Goal: Task Accomplishment & Management: Use online tool/utility

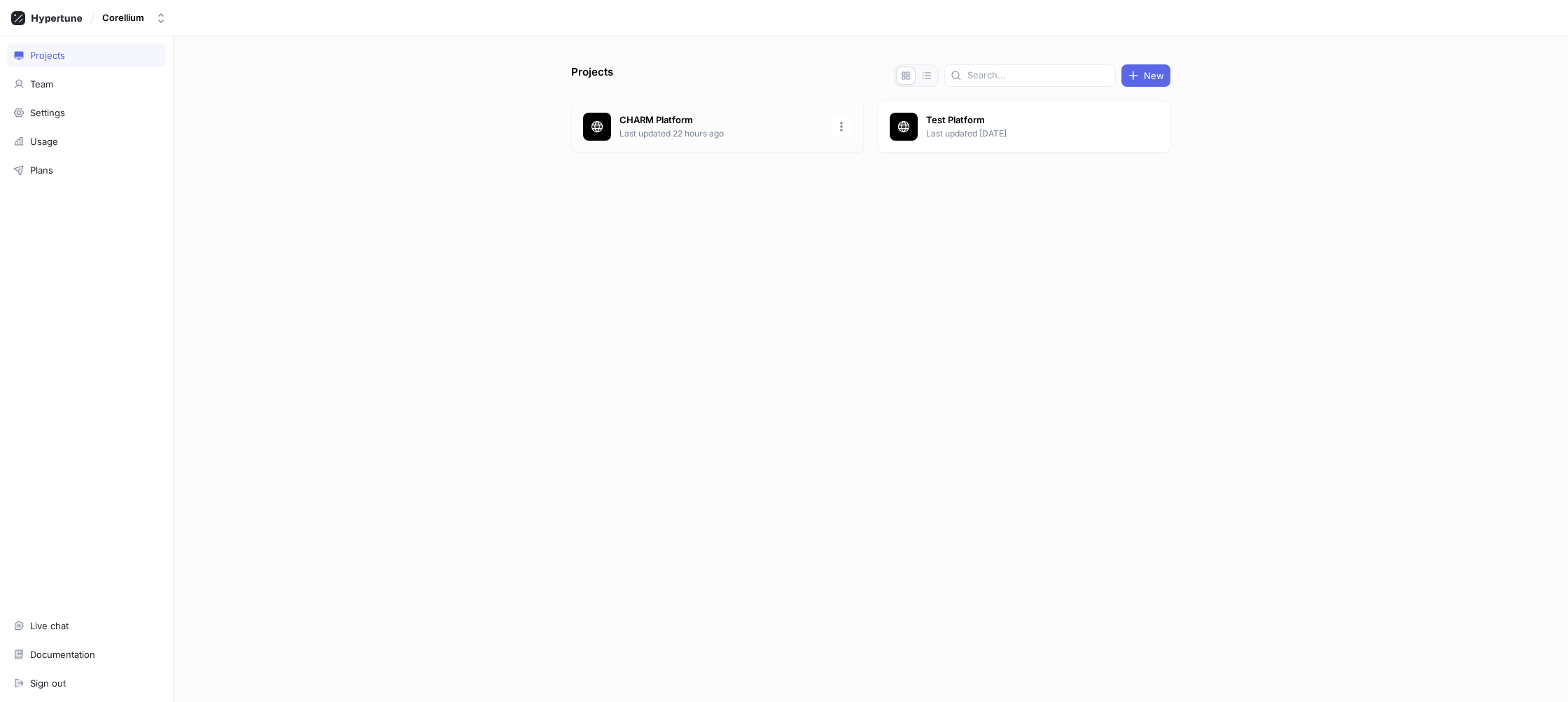
click at [775, 133] on p "Last updated 22 hours ago" at bounding box center [721, 134] width 203 height 13
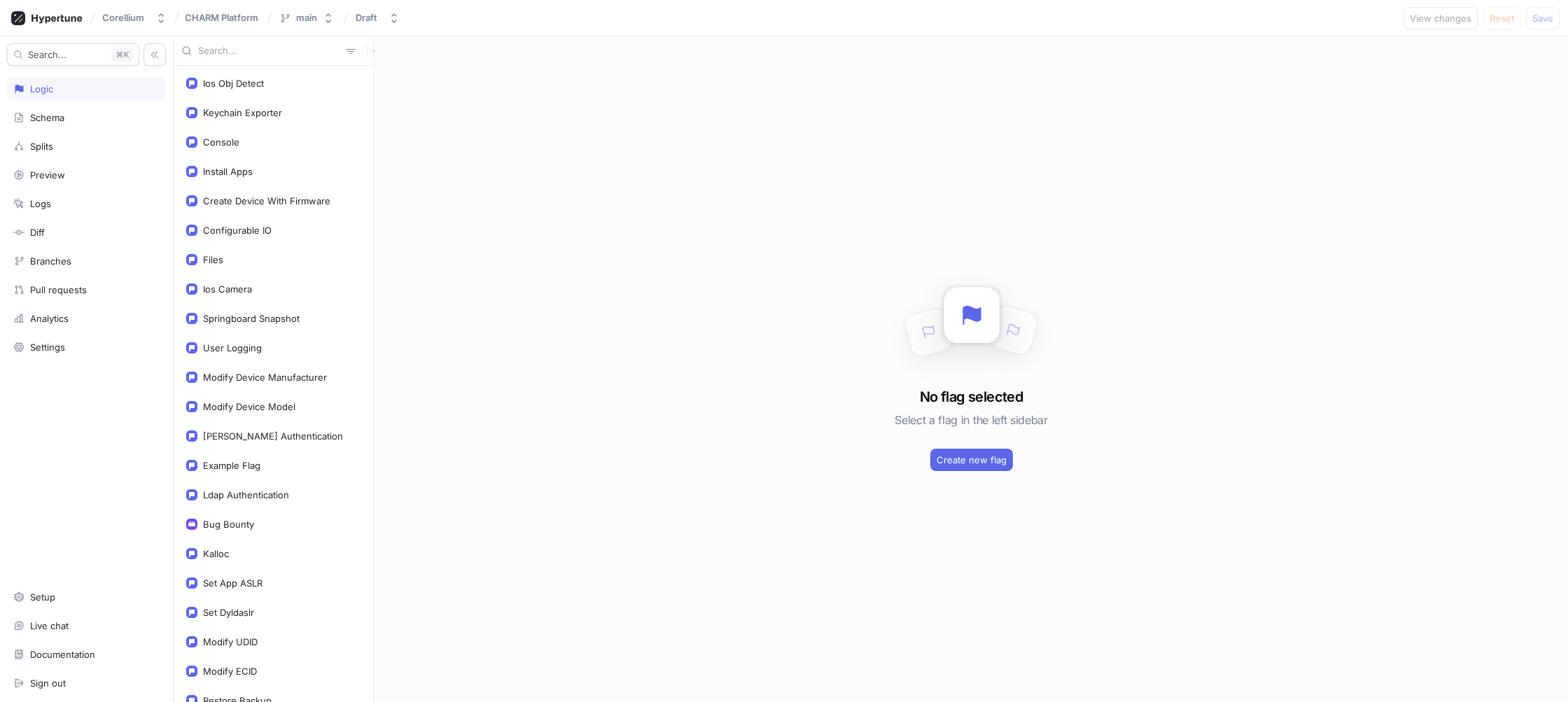
click at [638, 480] on div "No flag selected Select a flag in the left sidebar Create new flag" at bounding box center [971, 369] width 1193 height 666
click at [260, 49] on input "text" at bounding box center [269, 51] width 142 height 14
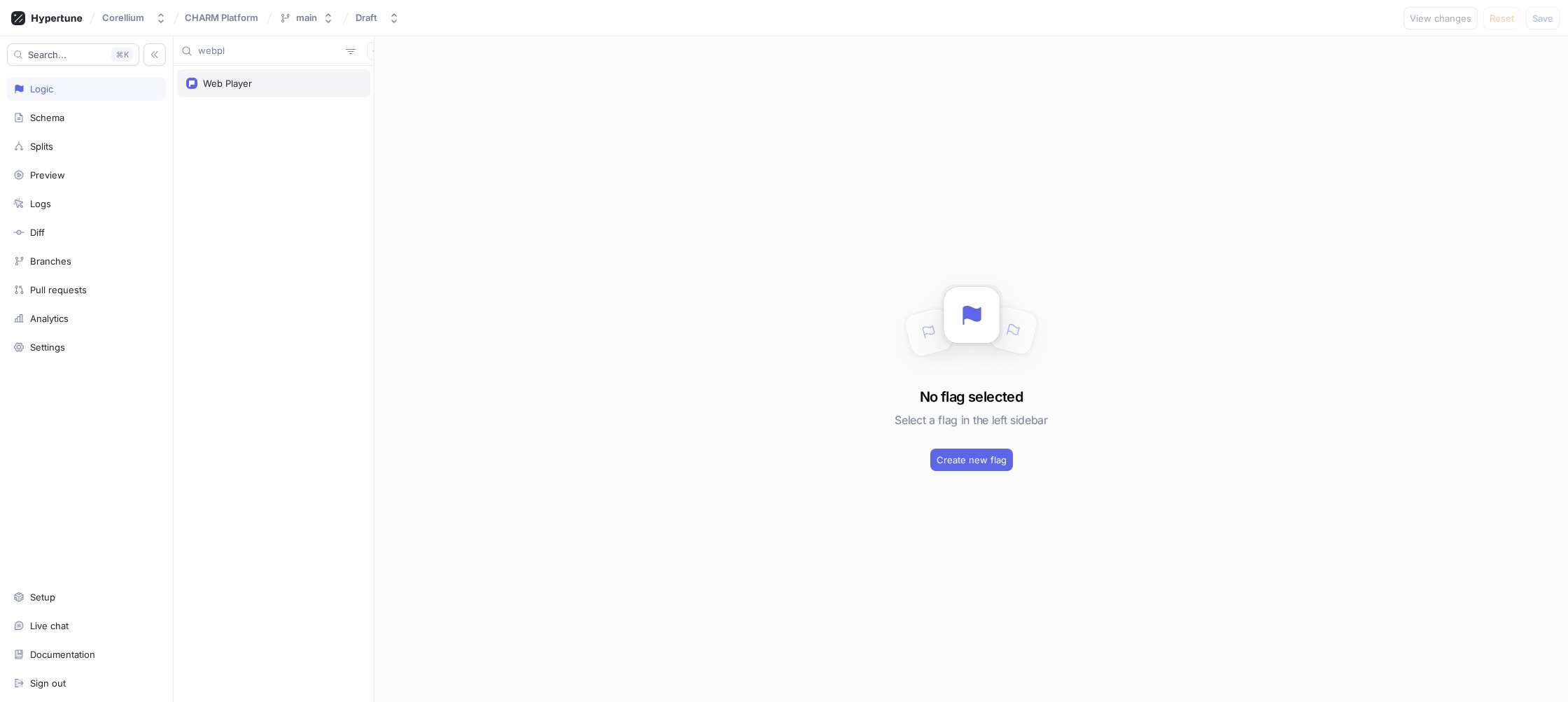
type input "webpl"
click at [244, 75] on div "Web Player" at bounding box center [273, 83] width 193 height 28
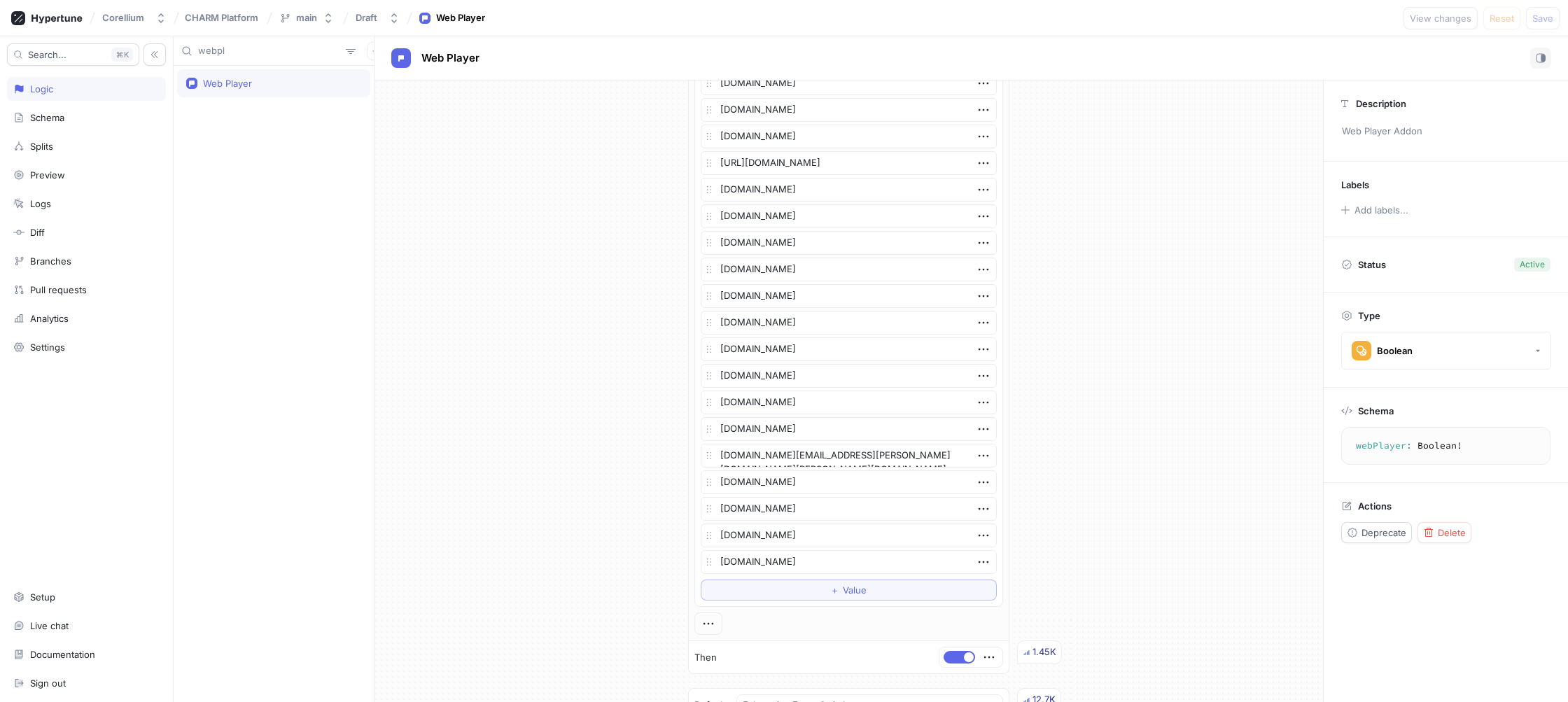
scroll to position [398, 0]
click at [907, 558] on textarea "[DOMAIN_NAME]" at bounding box center [848, 558] width 297 height 24
drag, startPoint x: 787, startPoint y: 559, endPoint x: 724, endPoint y: 562, distance: 63.1
click at [724, 562] on textarea "[DOMAIN_NAME]" at bounding box center [848, 558] width 297 height 24
type textarea "x"
